Goal: Task Accomplishment & Management: Manage account settings

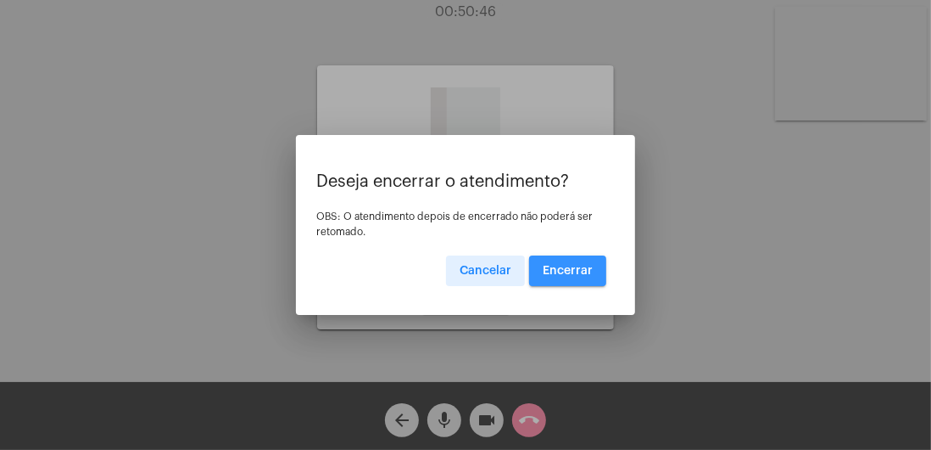
click at [587, 268] on span "Encerrar" at bounding box center [568, 271] width 50 height 12
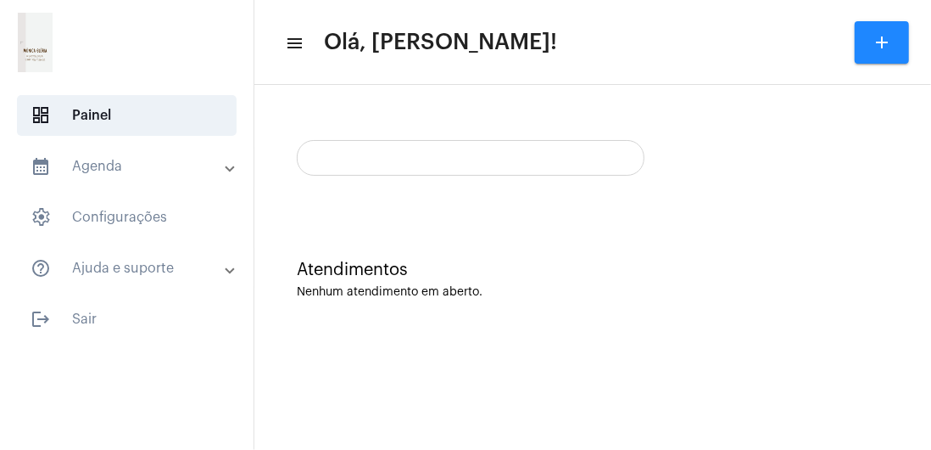
click at [84, 324] on span "logout Sair" at bounding box center [127, 319] width 220 height 41
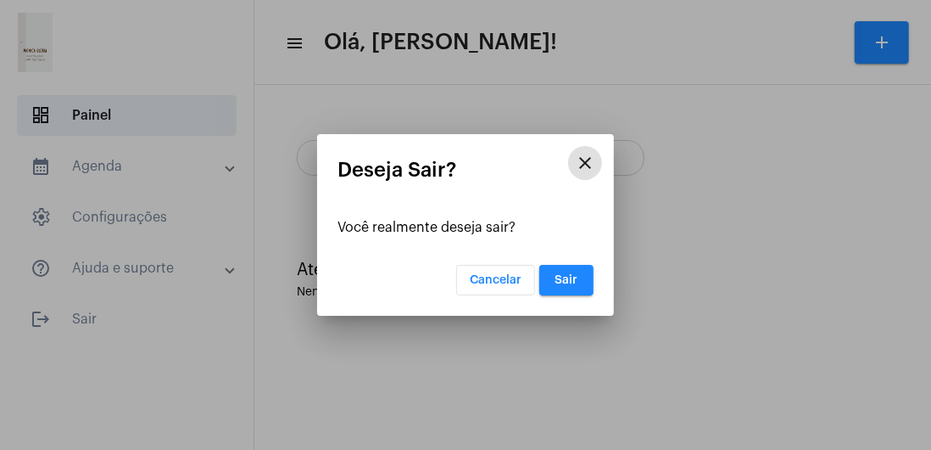
click at [568, 287] on button "Sair" at bounding box center [567, 280] width 54 height 31
